Goal: Task Accomplishment & Management: Complete application form

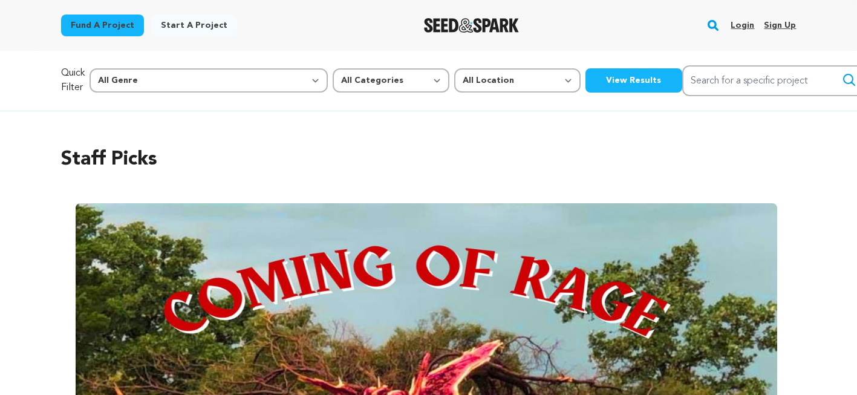
click at [780, 23] on link "Sign up" at bounding box center [780, 25] width 32 height 19
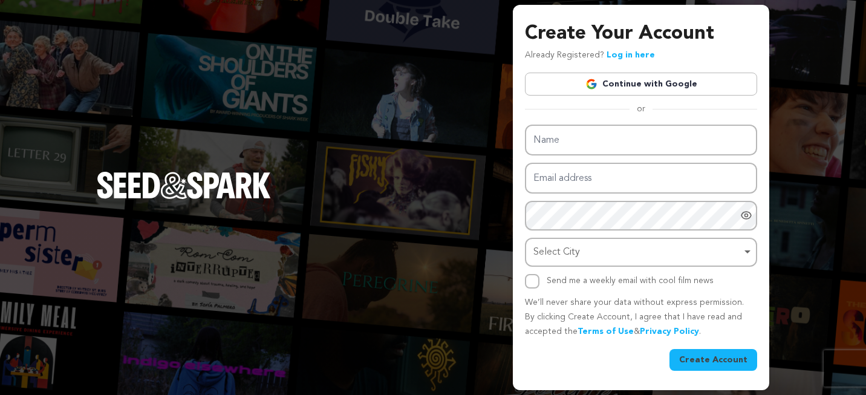
click at [710, 82] on link "Continue with Google" at bounding box center [641, 84] width 232 height 23
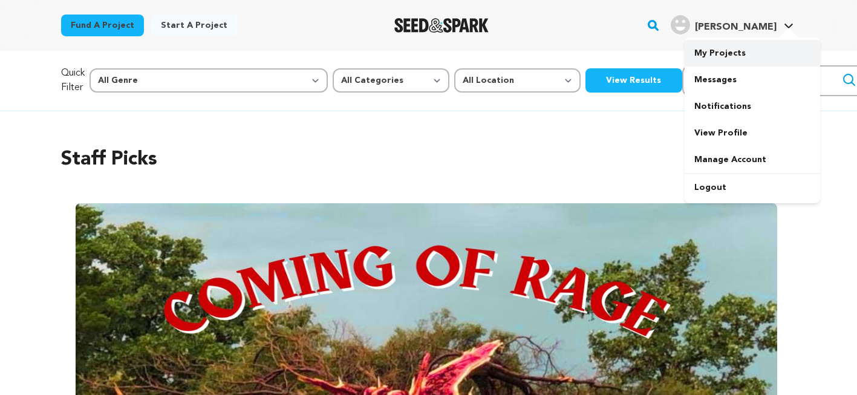
click at [743, 60] on link "My Projects" at bounding box center [751, 53] width 135 height 27
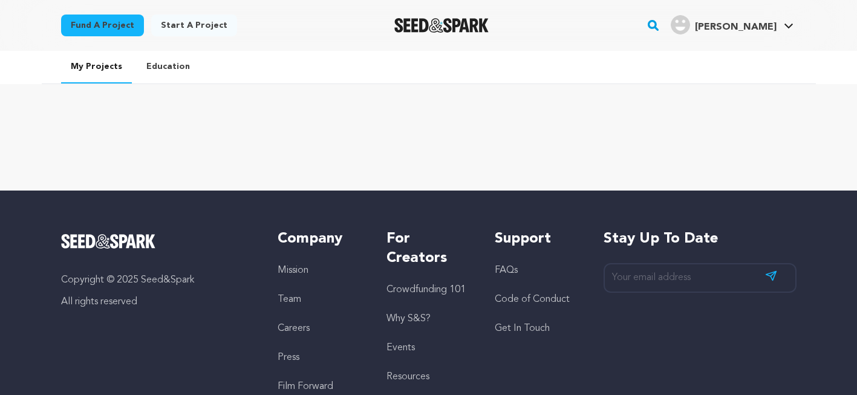
click at [166, 63] on link "Education" at bounding box center [168, 66] width 63 height 31
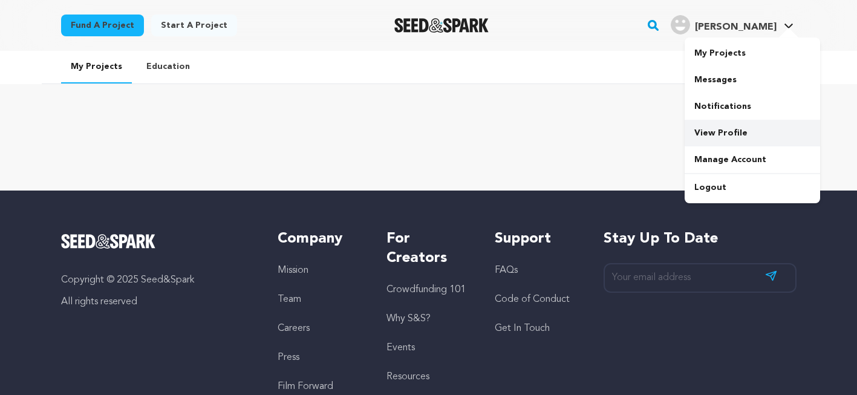
click at [745, 134] on link "View Profile" at bounding box center [751, 133] width 135 height 27
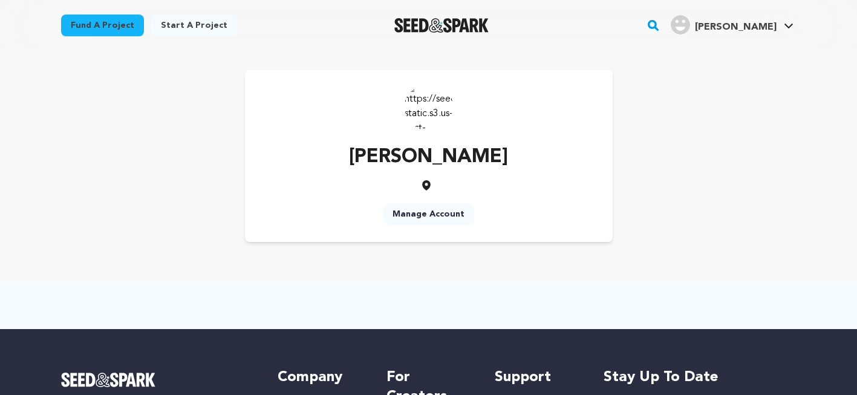
click at [435, 218] on link "Manage Account" at bounding box center [428, 214] width 91 height 22
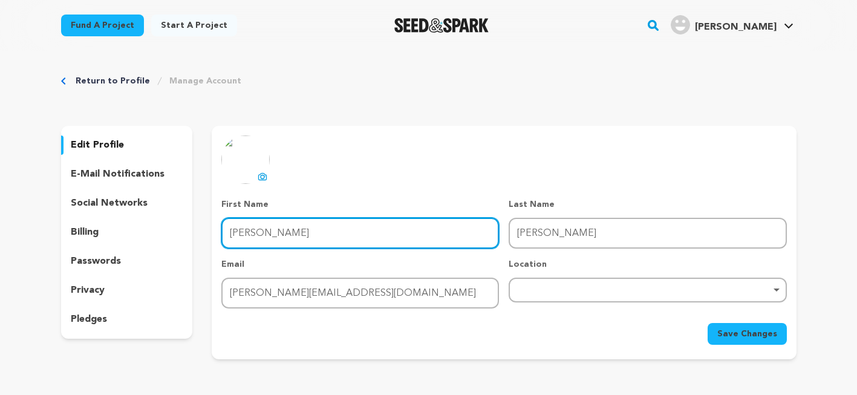
drag, startPoint x: 420, startPoint y: 224, endPoint x: 301, endPoint y: 236, distance: 119.1
click at [301, 236] on input "Ramos" at bounding box center [359, 233] width 277 height 31
type input "Alexandra"
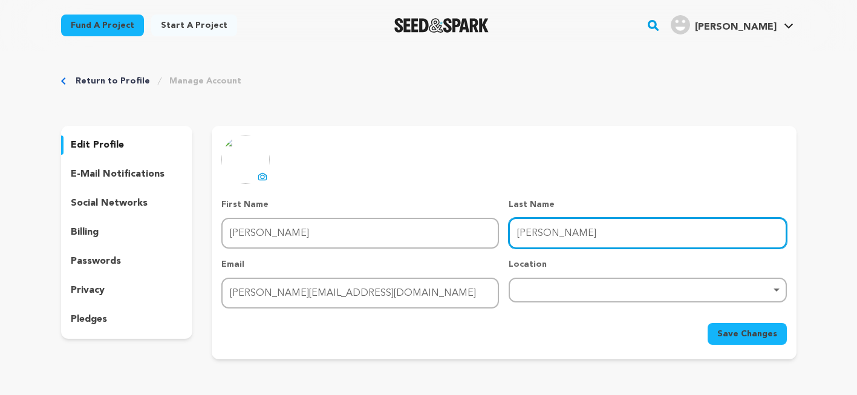
click at [600, 226] on input "Alexandra" at bounding box center [646, 233] width 277 height 31
drag, startPoint x: 598, startPoint y: 238, endPoint x: 419, endPoint y: 229, distance: 179.1
click at [419, 229] on div "First Name First Name Alexandra Last Name Last Name Alexandra Email Email ramos…" at bounding box center [503, 253] width 565 height 110
click at [525, 287] on div "Remove item" at bounding box center [646, 289] width 277 height 25
type input "Ramos"
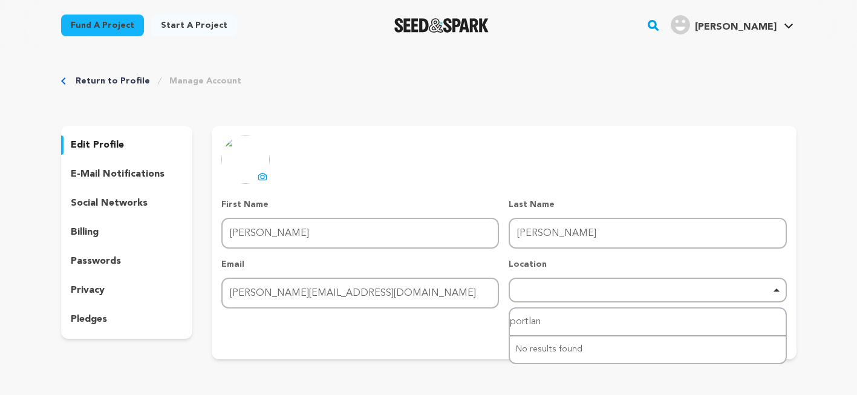
type input "portland"
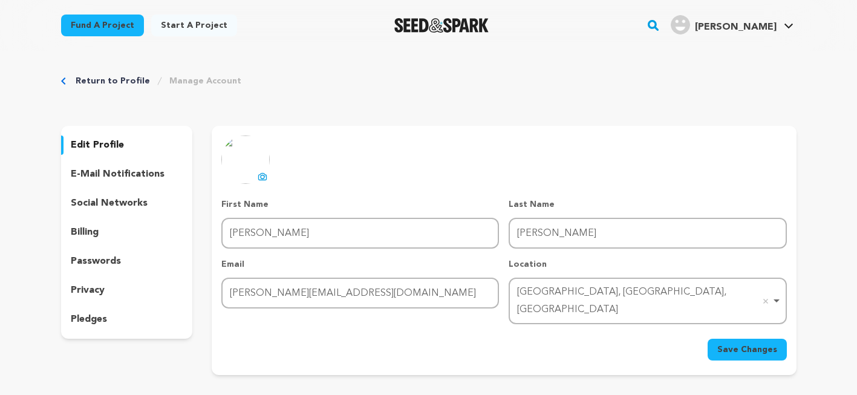
click at [725, 343] on span "Save Changes" at bounding box center [747, 349] width 60 height 12
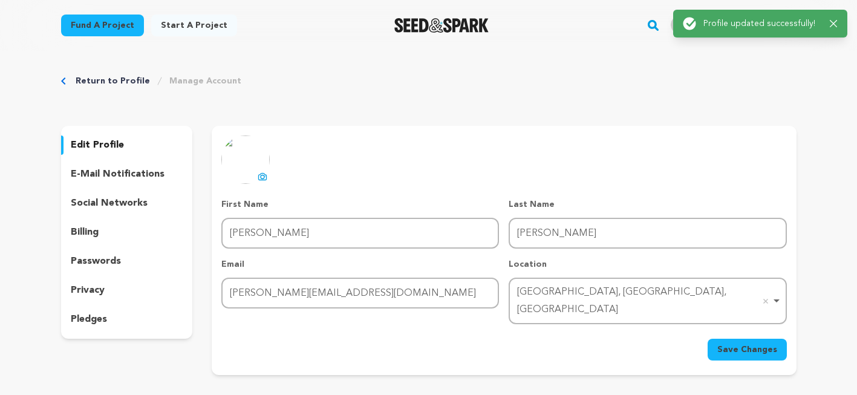
click at [158, 174] on p "e-mail notifications" at bounding box center [118, 174] width 94 height 15
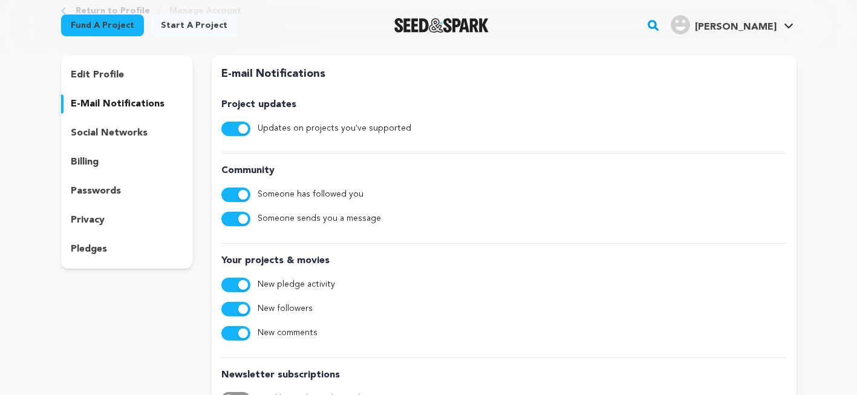
scroll to position [56, 0]
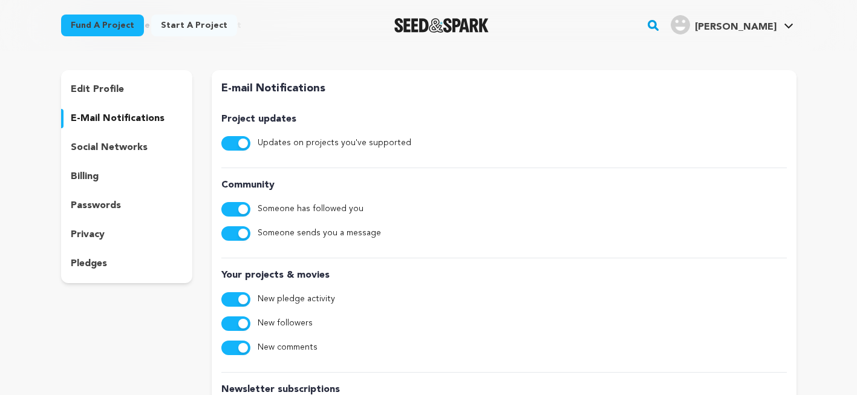
click at [238, 209] on span "button" at bounding box center [243, 209] width 10 height 10
click at [236, 345] on button "button" at bounding box center [235, 347] width 29 height 15
click at [129, 142] on p "social networks" at bounding box center [109, 147] width 77 height 15
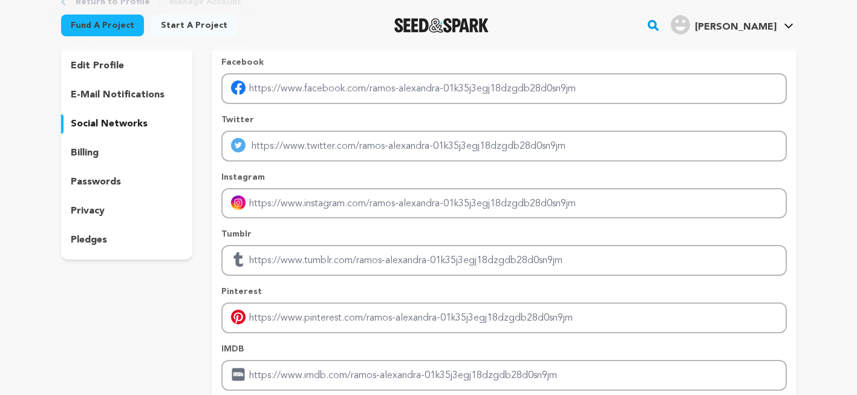
scroll to position [34, 0]
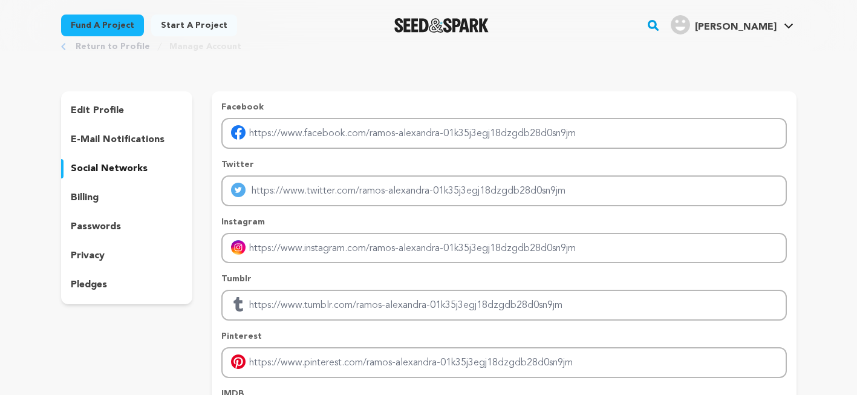
click at [99, 199] on div "billing" at bounding box center [127, 197] width 132 height 19
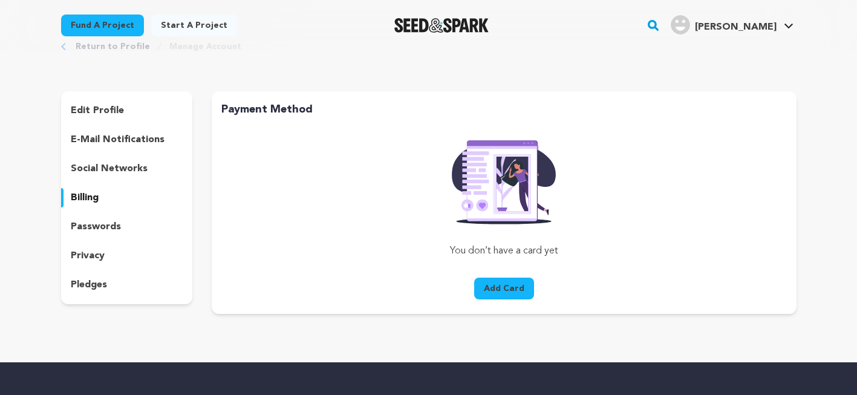
click at [118, 117] on p "edit profile" at bounding box center [97, 110] width 53 height 15
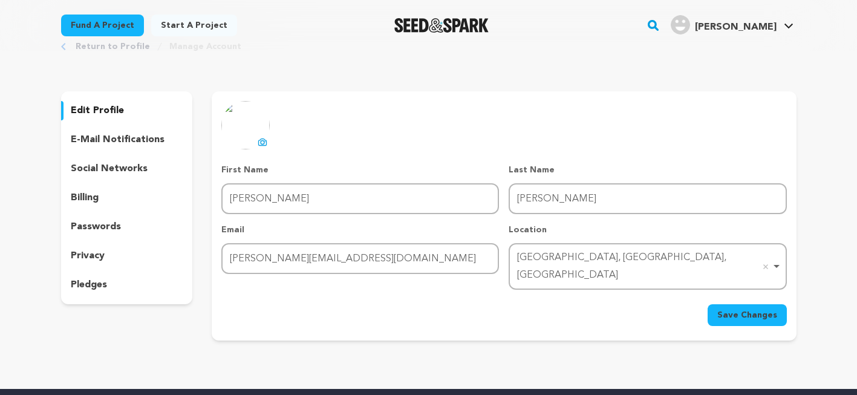
click at [722, 309] on span "Save Changes" at bounding box center [747, 315] width 60 height 12
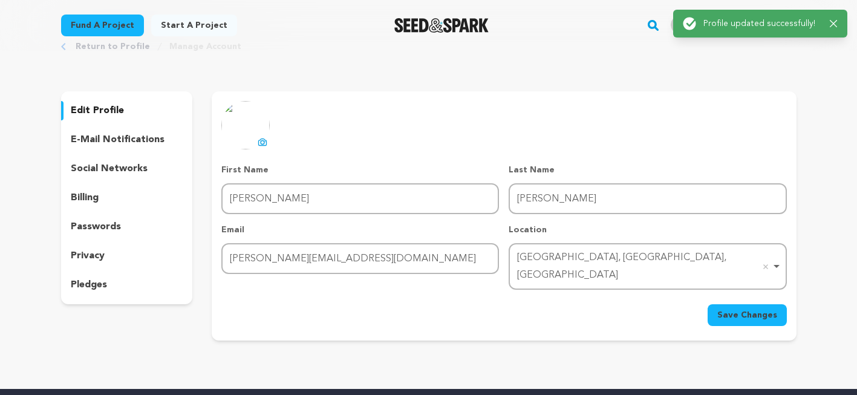
click at [835, 16] on div "Success: Info: Warning: Error: Profile updated successfully! Close notification" at bounding box center [760, 24] width 174 height 28
click at [830, 27] on icon "button" at bounding box center [833, 24] width 8 height 8
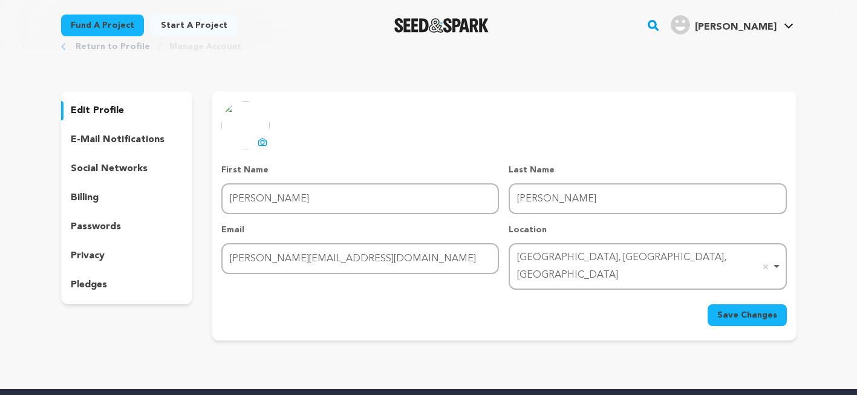
click at [187, 25] on link "Start a project" at bounding box center [194, 26] width 86 height 22
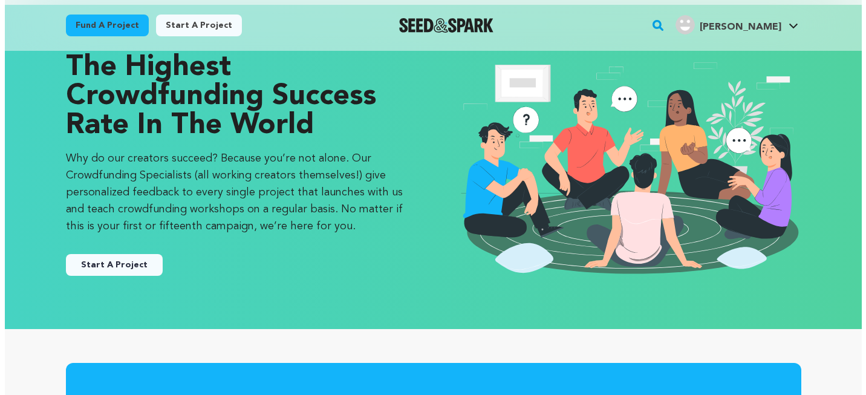
scroll to position [89, 0]
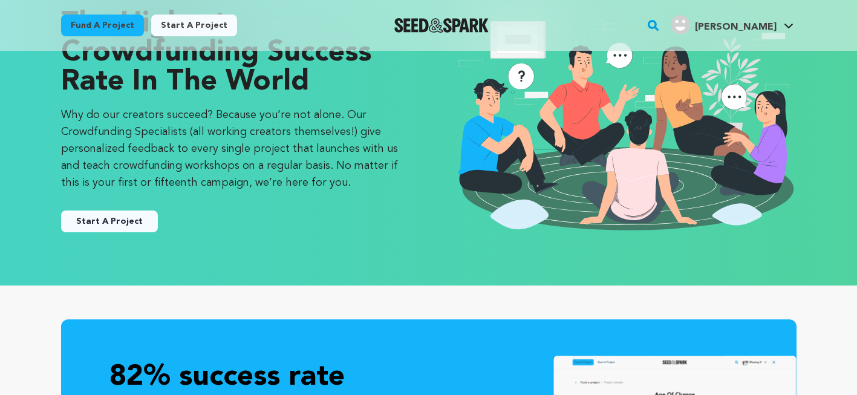
click at [138, 216] on button "Start A Project" at bounding box center [109, 221] width 97 height 22
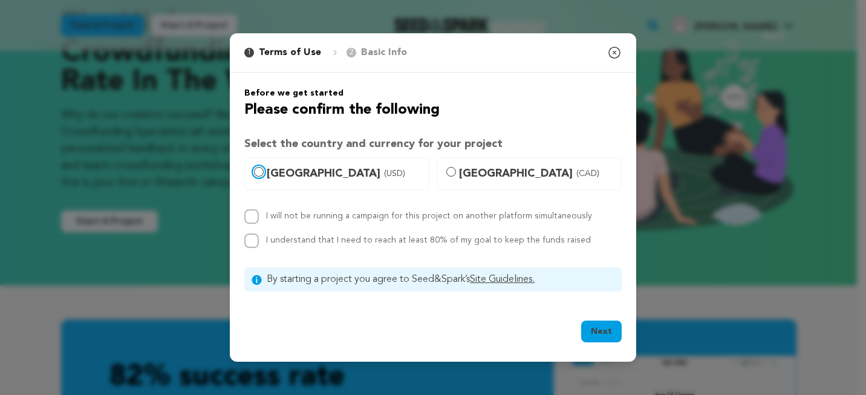
click at [262, 170] on input "United States (USD)" at bounding box center [259, 172] width 10 height 10
radio input "true"
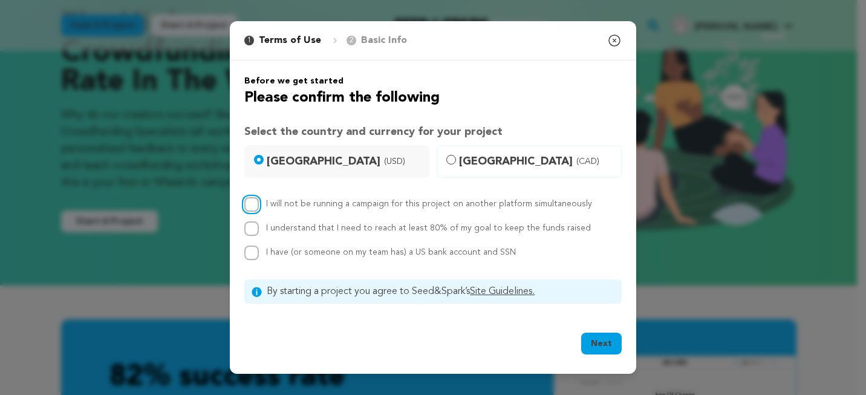
click at [253, 200] on input "I will not be running a campaign for this project on another platform simultane…" at bounding box center [251, 204] width 15 height 15
checkbox input "true"
click at [252, 217] on div "I will not be running a campaign for this project on another platform simultane…" at bounding box center [432, 228] width 377 height 63
click at [253, 222] on input "I understand that I need to reach at least 80% of my goal to keep the funds rai…" at bounding box center [251, 228] width 15 height 15
checkbox input "true"
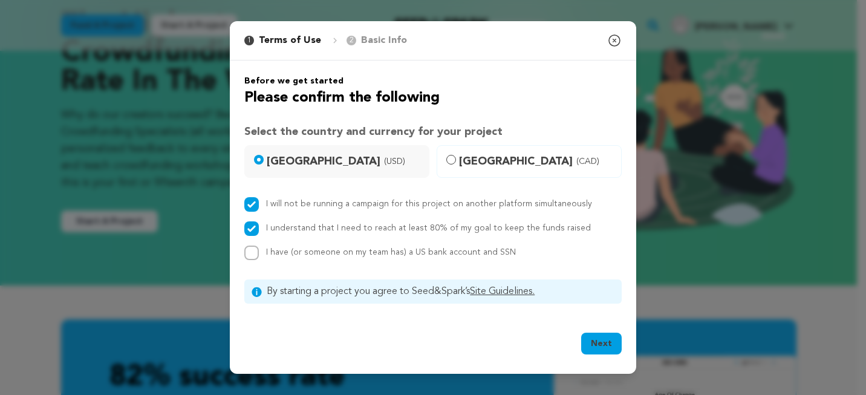
click at [251, 244] on div "I will not be running a campaign for this project on another platform simultane…" at bounding box center [432, 228] width 377 height 63
click at [253, 251] on input "I have (or someone on my team has) a US bank account and SSN" at bounding box center [251, 252] width 15 height 15
checkbox input "true"
click at [588, 344] on button "Next" at bounding box center [601, 344] width 41 height 22
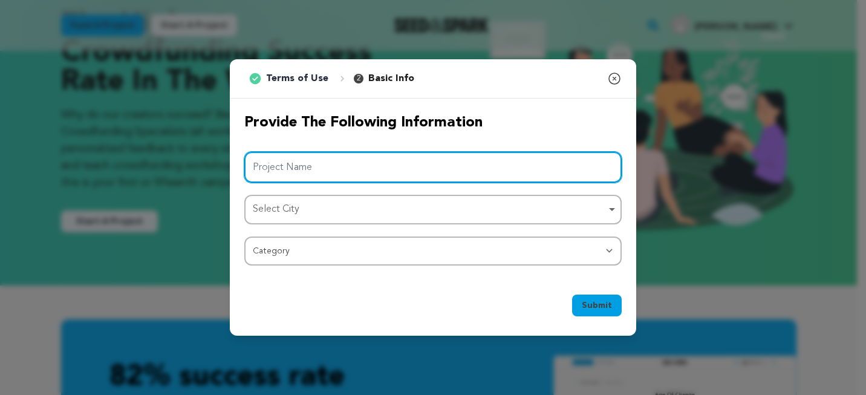
click at [367, 171] on input "Project Name" at bounding box center [432, 167] width 377 height 31
click at [547, 216] on div "Select City Remove item" at bounding box center [429, 210] width 353 height 18
type input "The Last Vampire in [GEOGRAPHIC_DATA]"
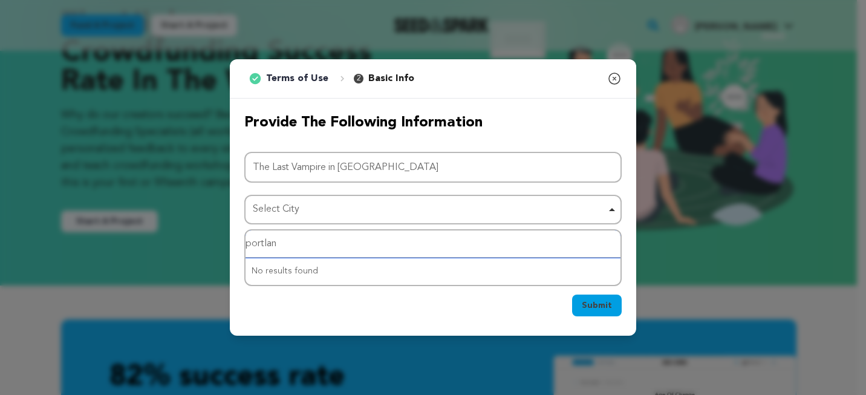
type input "portland"
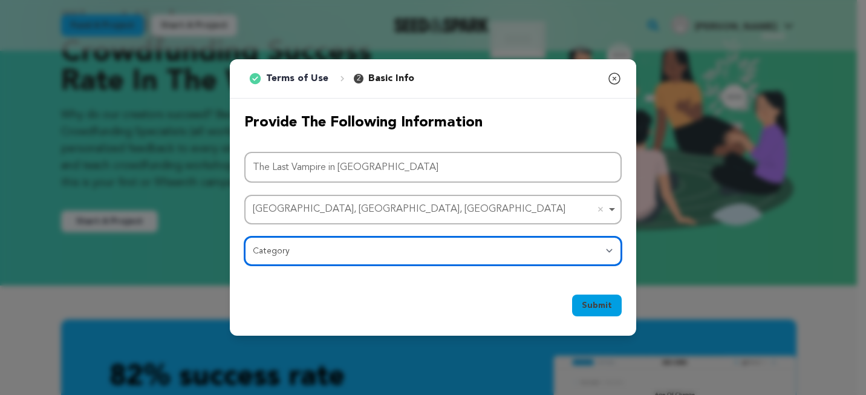
click at [349, 252] on select "Category Film Feature Film Short Series Film Festival Company Music Video VR Ex…" at bounding box center [432, 250] width 377 height 29
select select "1293"
click at [244, 236] on select "Category Film Feature Film Short Series Film Festival Company Music Video VR Ex…" at bounding box center [432, 250] width 377 height 29
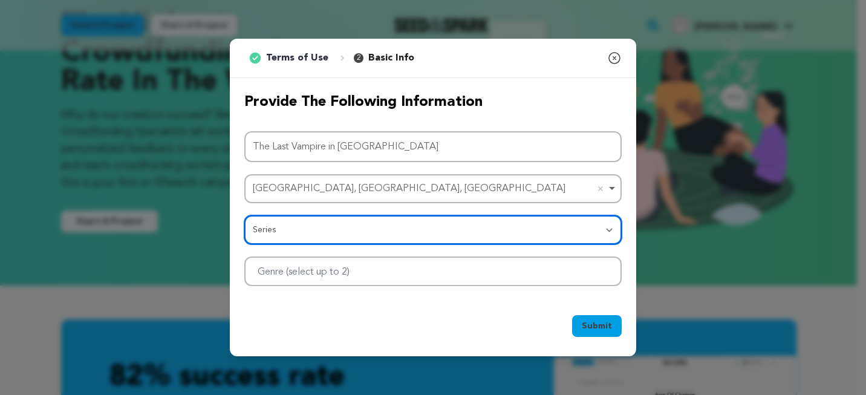
click at [418, 275] on div at bounding box center [432, 271] width 377 height 30
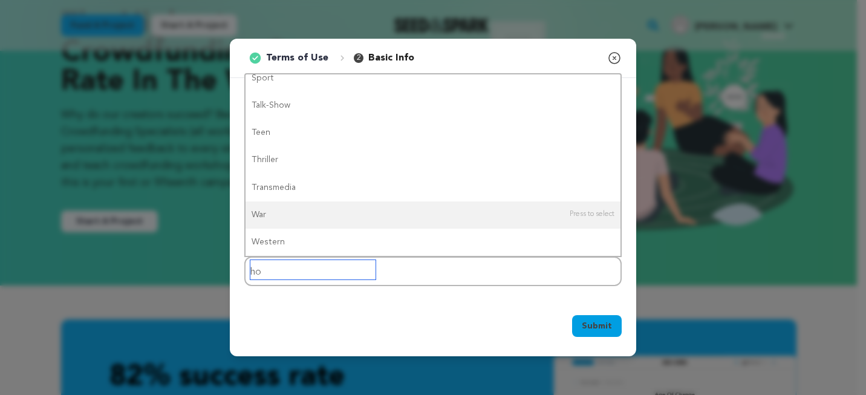
scroll to position [0, 0]
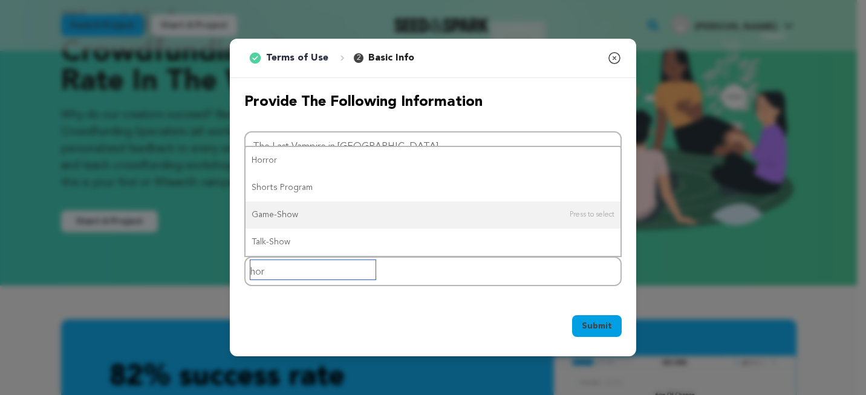
type input "horr"
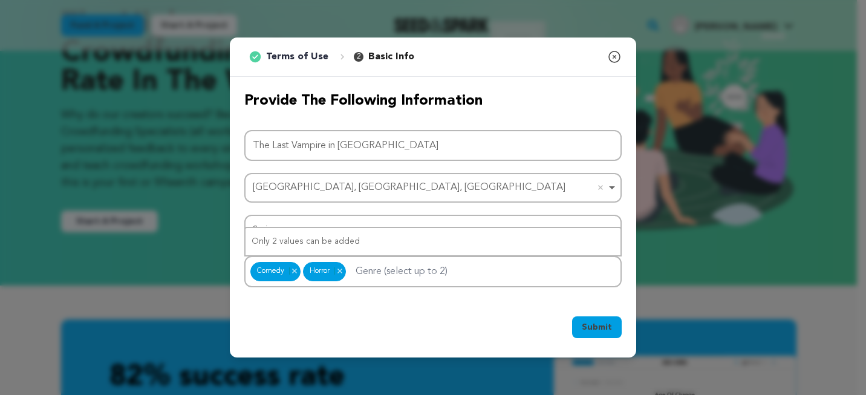
click at [502, 325] on div "Submit Ok, Got it" at bounding box center [432, 329] width 377 height 27
click at [600, 334] on button "Submit" at bounding box center [597, 327] width 50 height 22
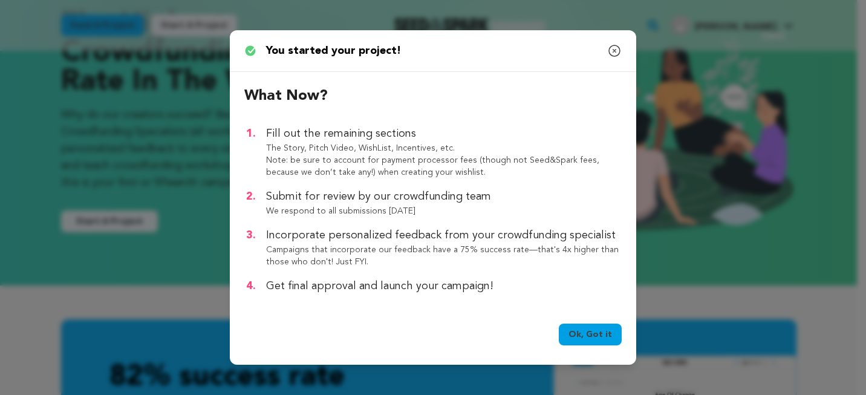
click at [588, 333] on link "Ok, Got it" at bounding box center [590, 334] width 63 height 22
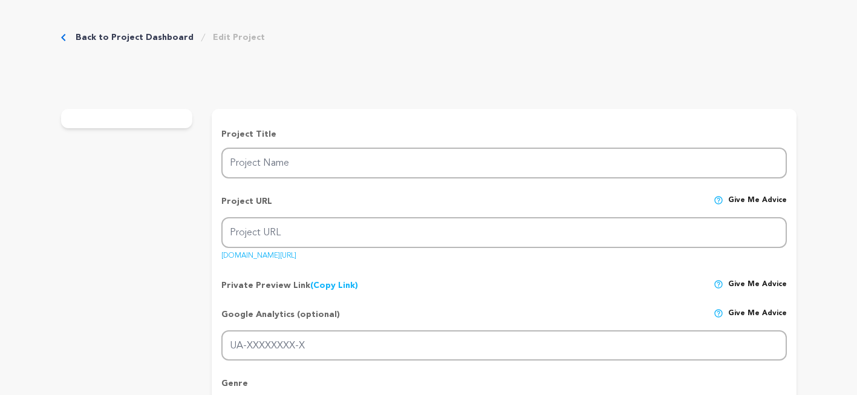
type input "The Last Vampire in [GEOGRAPHIC_DATA]"
type input "the-last-vampire-in-[GEOGRAPHIC_DATA]"
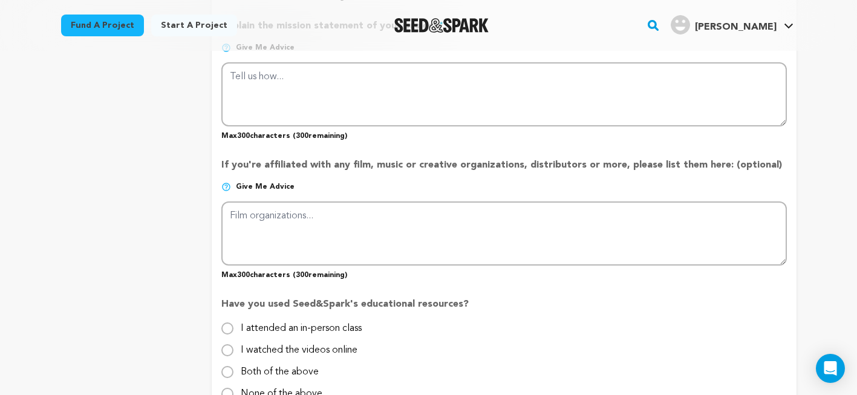
scroll to position [1060, 0]
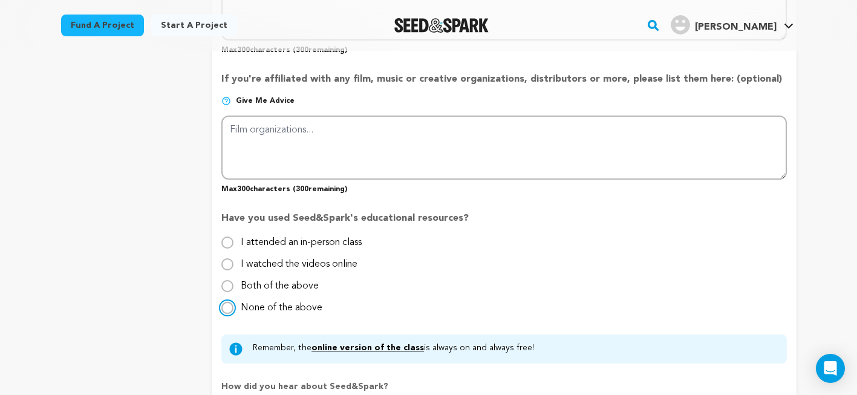
click at [221, 308] on input "None of the above" at bounding box center [227, 308] width 12 height 12
radio input "true"
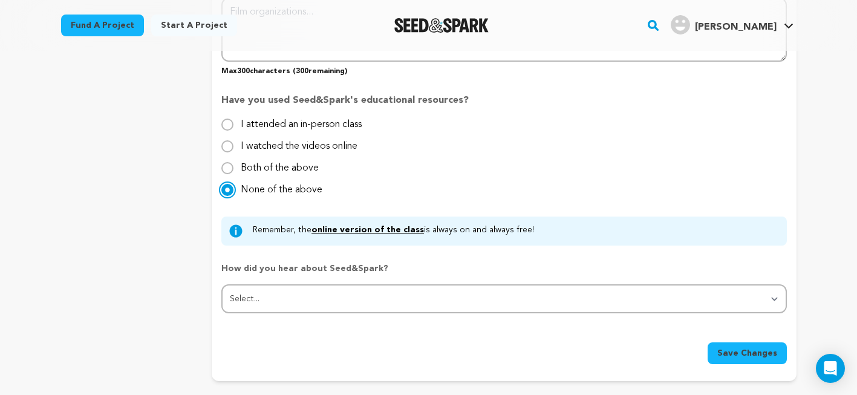
scroll to position [1190, 0]
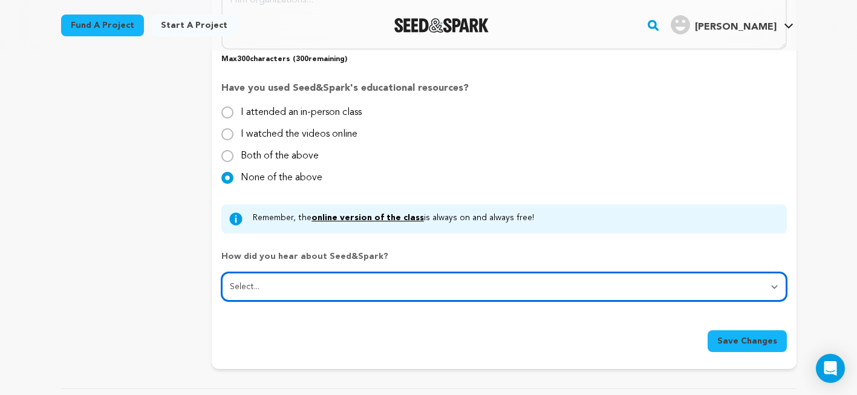
click at [417, 282] on select "Select... From a friend Social media Film festival or film organization Took an…" at bounding box center [503, 286] width 565 height 29
select select "1"
click at [221, 272] on select "Select... From a friend Social media Film festival or film organization Took an…" at bounding box center [503, 286] width 565 height 29
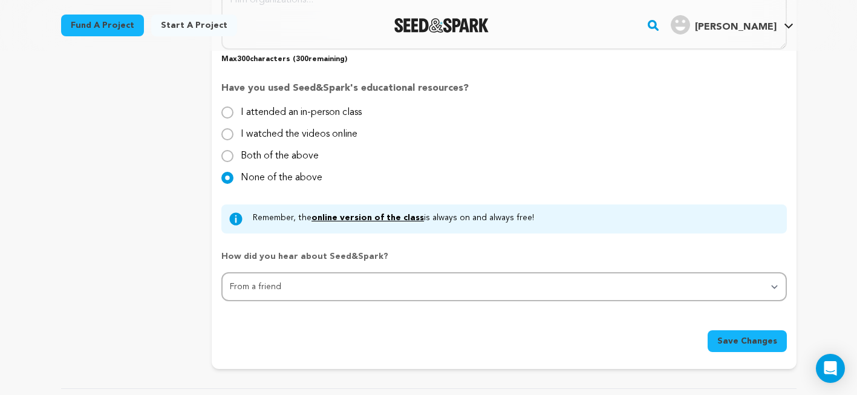
click at [720, 340] on button "Save Changes" at bounding box center [746, 341] width 79 height 22
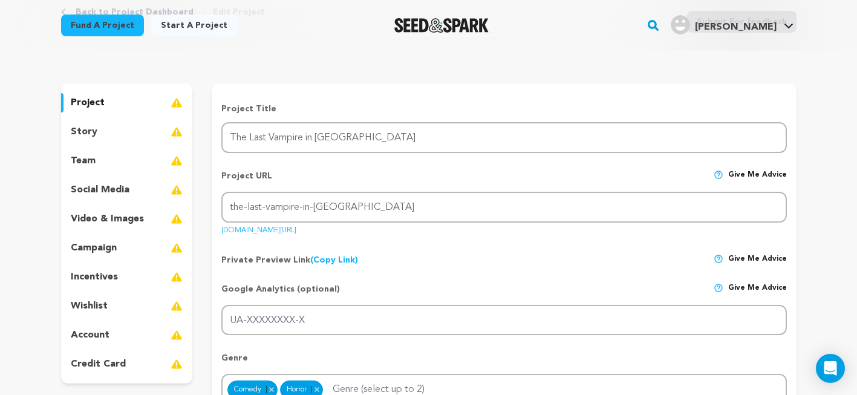
scroll to position [79, 0]
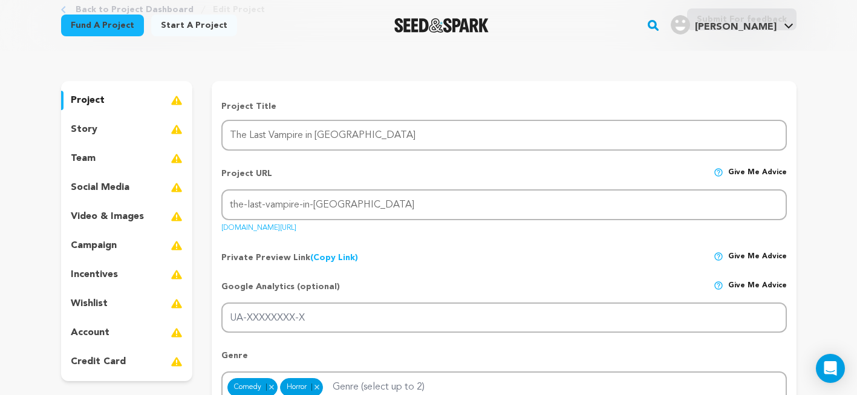
click at [113, 129] on div "story" at bounding box center [127, 129] width 132 height 19
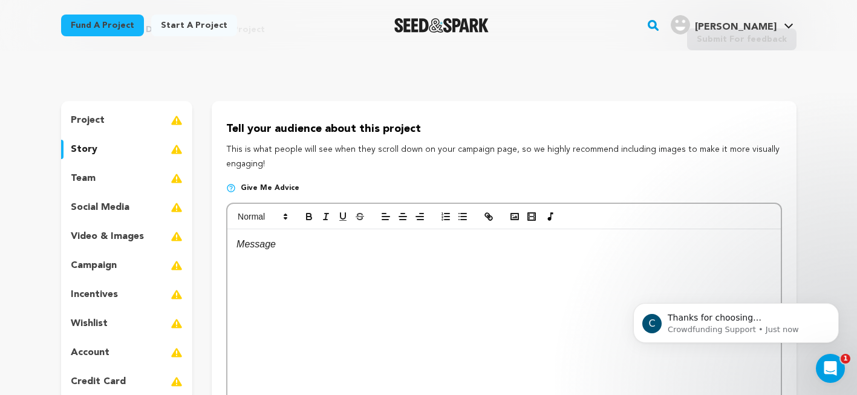
click at [97, 182] on div "team" at bounding box center [127, 178] width 132 height 19
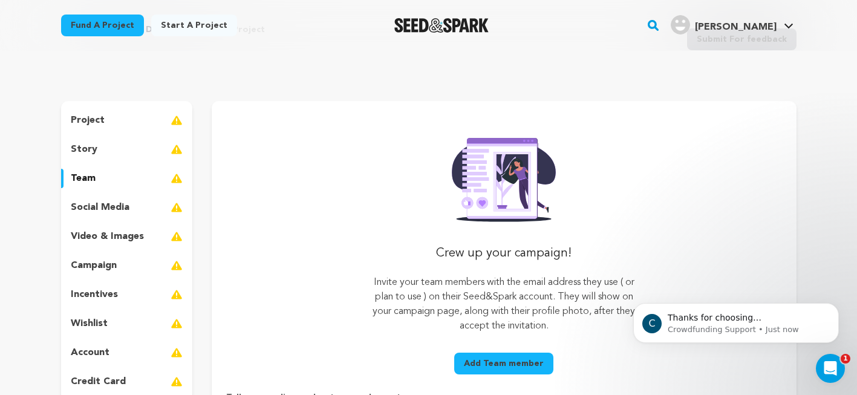
click at [112, 212] on p "social media" at bounding box center [100, 207] width 59 height 15
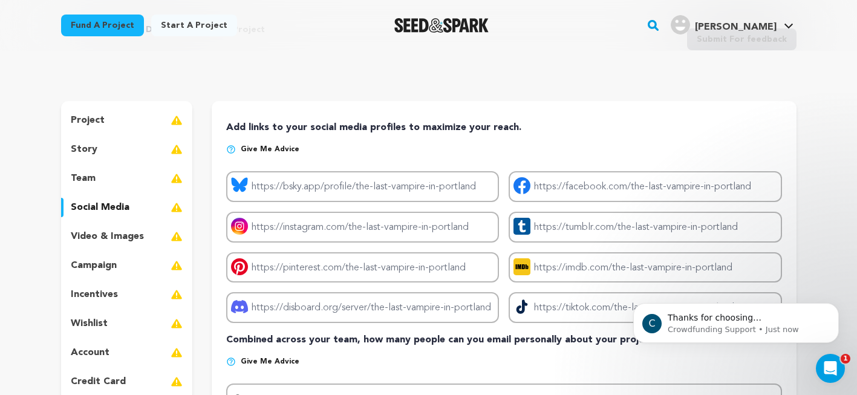
click at [118, 232] on p "video & images" at bounding box center [107, 236] width 73 height 15
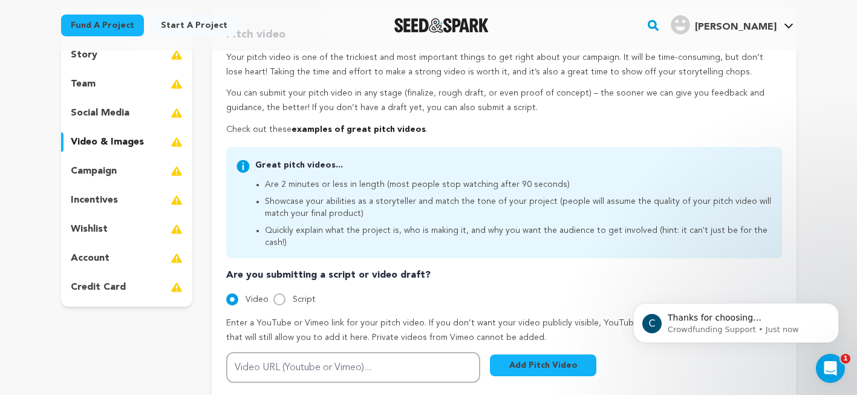
scroll to position [241, 0]
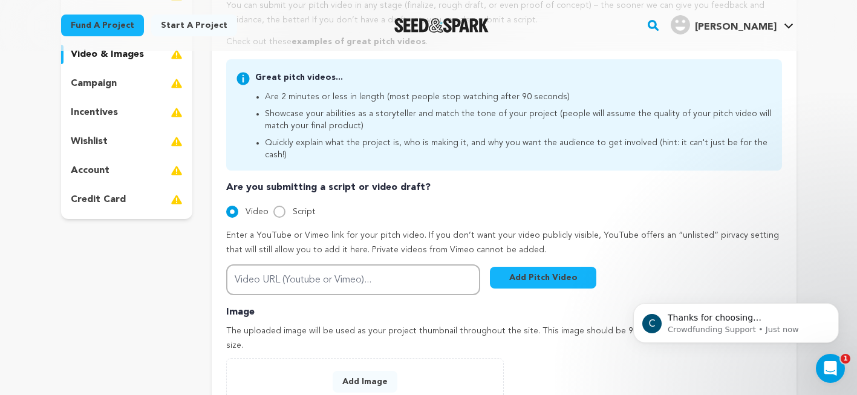
click at [114, 80] on p "campaign" at bounding box center [94, 83] width 46 height 15
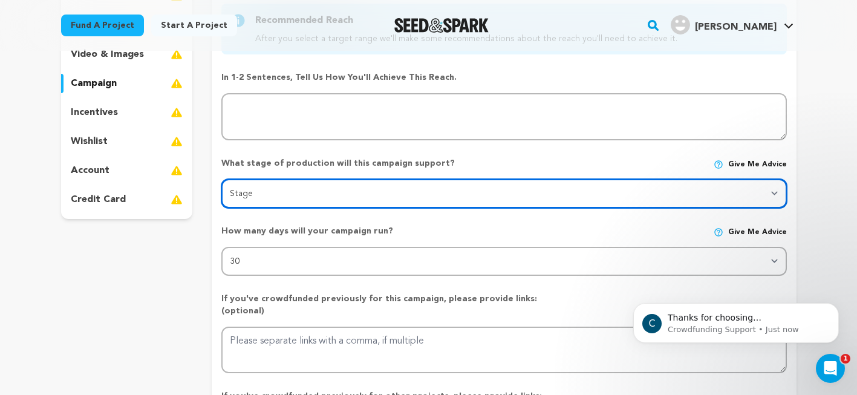
click at [775, 185] on select "Stage DEVELOPMENT PRODUCTION POST-PRODUCTION DISTRIBUTION PRE-PRODUCTION ENHANC…" at bounding box center [503, 193] width 565 height 29
select select "1403"
click at [221, 179] on select "Stage DEVELOPMENT PRODUCTION POST-PRODUCTION DISTRIBUTION PRE-PRODUCTION ENHANC…" at bounding box center [503, 193] width 565 height 29
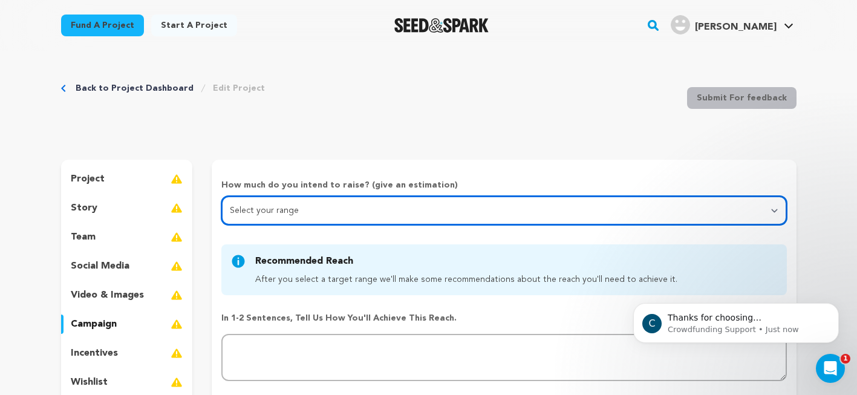
click at [419, 213] on select "Select your range Less than $10k 10k - $14k 15k - $24k 25k - $49k 50k or more" at bounding box center [503, 210] width 565 height 29
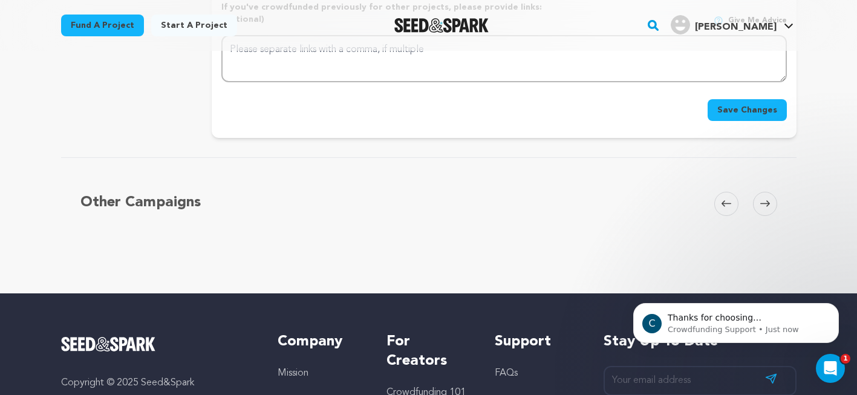
click at [735, 99] on button "Save Changes" at bounding box center [746, 110] width 79 height 22
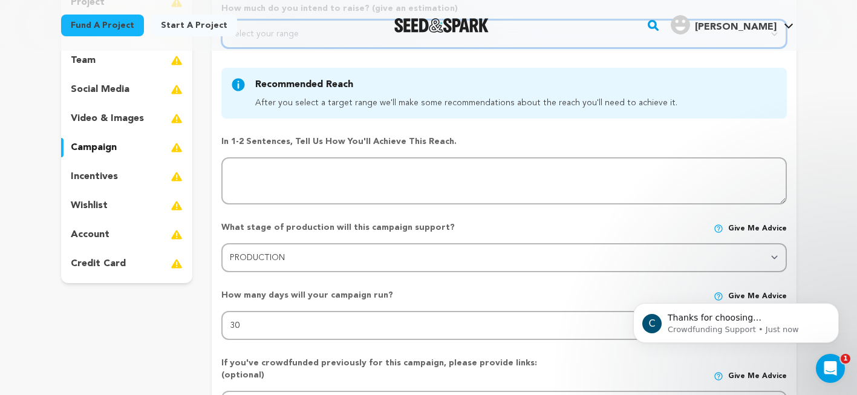
scroll to position [193, 0]
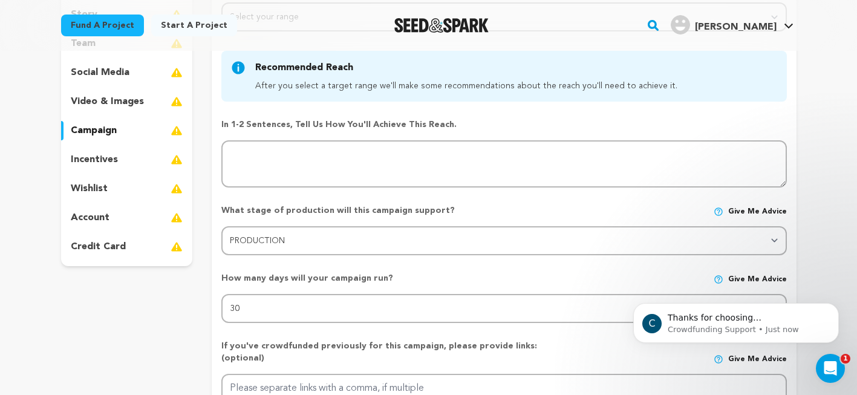
click at [124, 157] on div "incentives" at bounding box center [127, 159] width 132 height 19
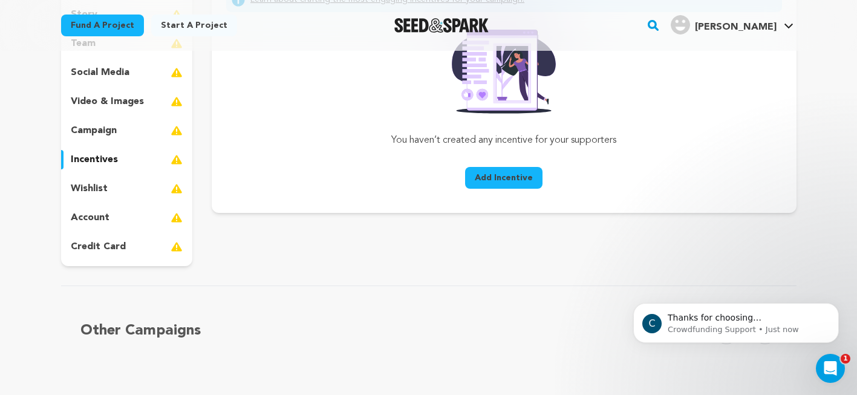
click at [126, 186] on div "wishlist" at bounding box center [127, 188] width 132 height 19
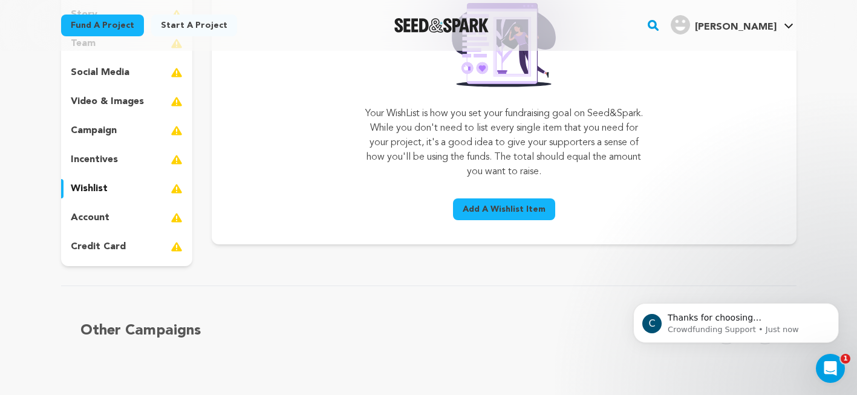
click at [127, 210] on div "account" at bounding box center [127, 217] width 132 height 19
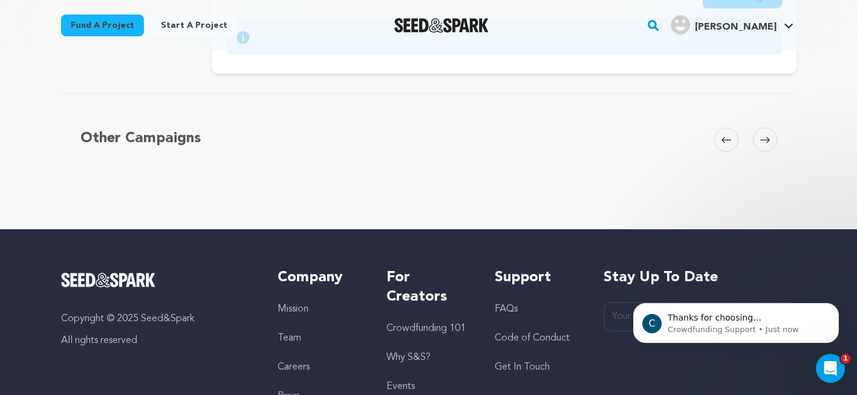
scroll to position [510, 0]
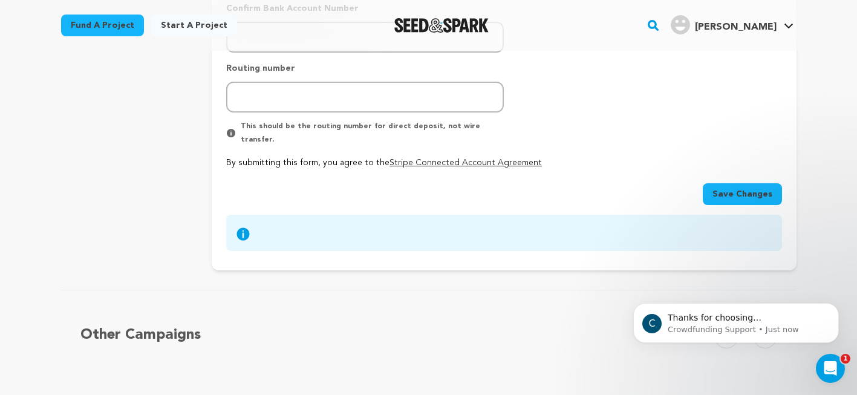
click at [732, 188] on span "Save Changes" at bounding box center [742, 194] width 60 height 12
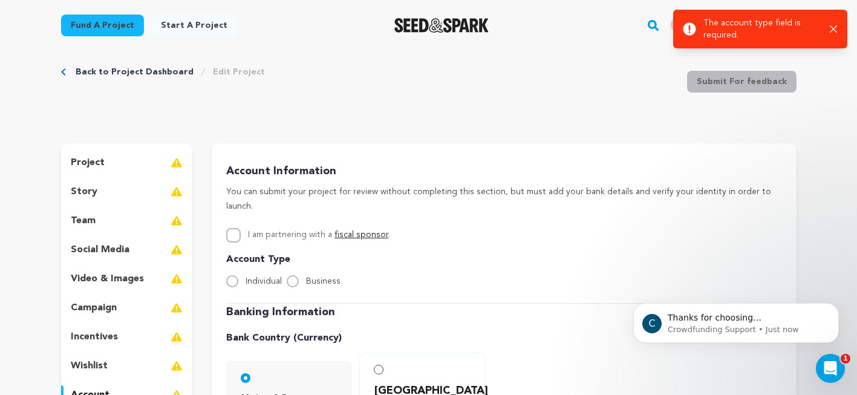
scroll to position [0, 0]
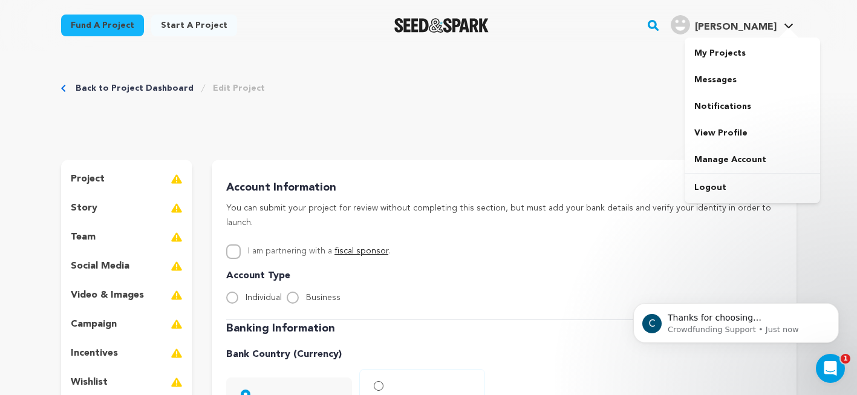
click at [751, 22] on h4 "[PERSON_NAME]" at bounding box center [736, 27] width 82 height 15
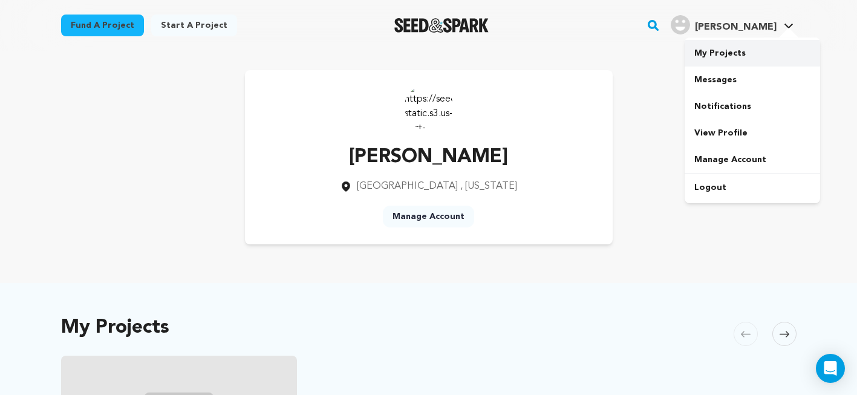
click at [738, 56] on link "My Projects" at bounding box center [751, 53] width 135 height 27
